Goal: Check status: Check status

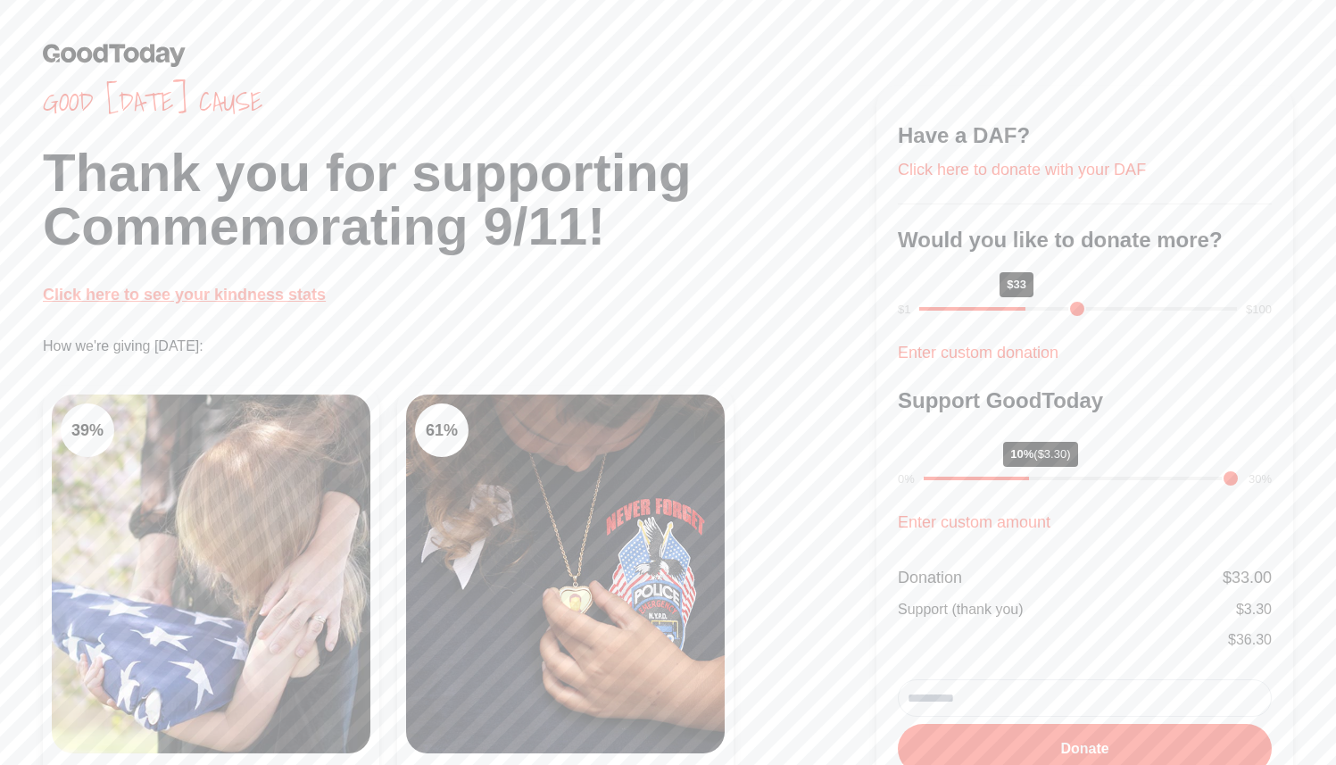
click at [194, 293] on link "Click here to see your kindness stats" at bounding box center [184, 295] width 283 height 18
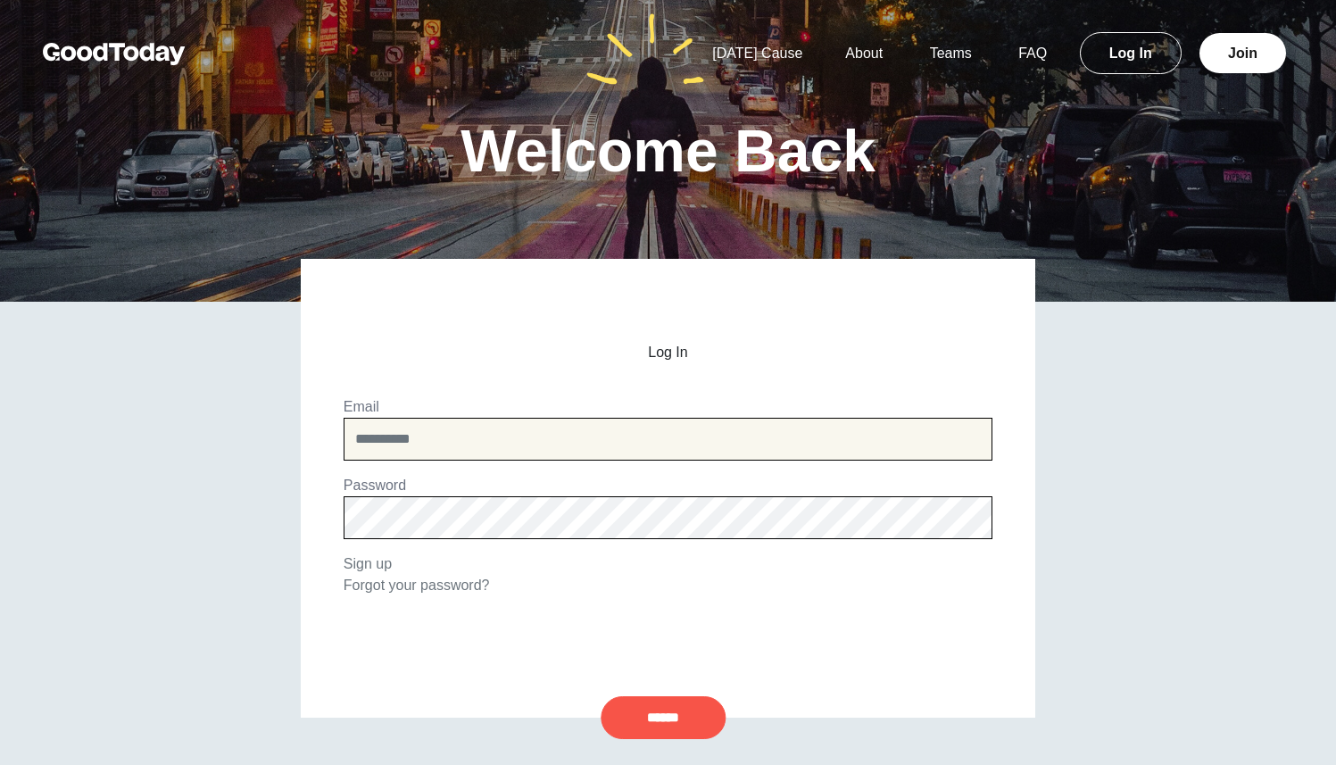
type input "**********"
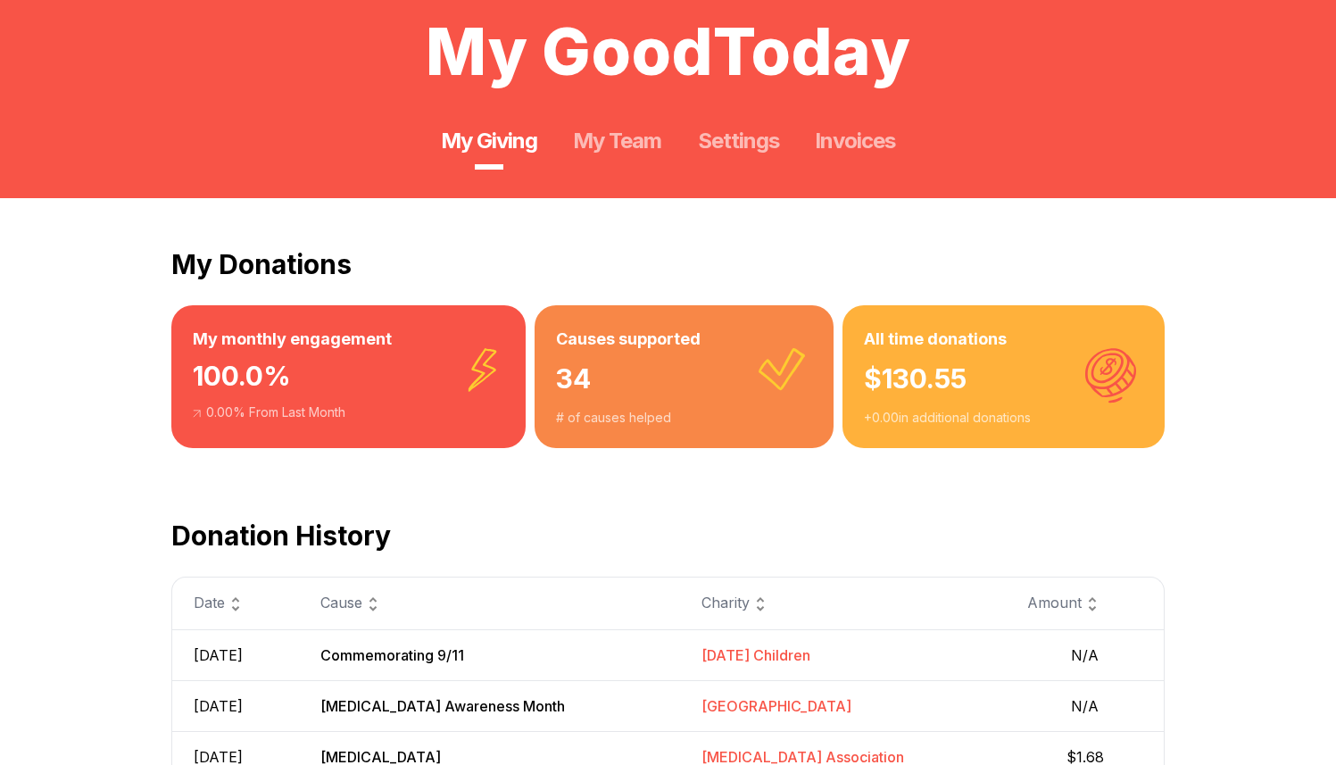
scroll to position [83, 0]
